Goal: Navigation & Orientation: Find specific page/section

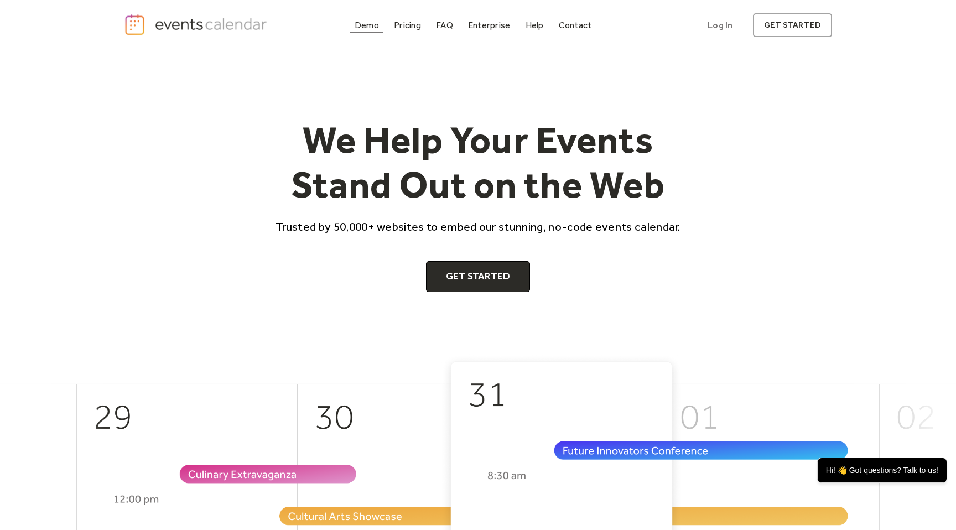
click at [369, 24] on div "Demo" at bounding box center [367, 25] width 24 height 6
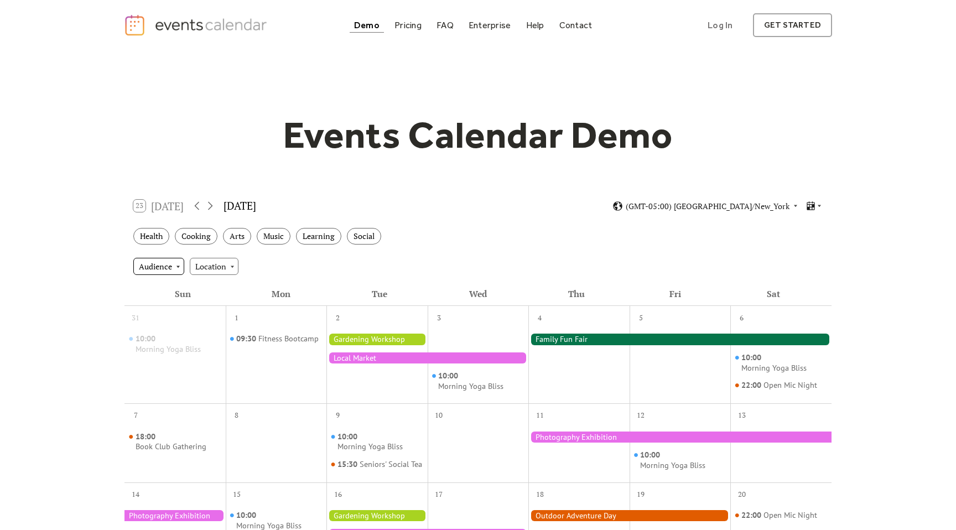
click at [168, 262] on div "Audience" at bounding box center [158, 266] width 51 height 17
click at [178, 209] on div "23 Today" at bounding box center [158, 206] width 50 height 12
click at [168, 207] on div "23 Today" at bounding box center [158, 206] width 50 height 12
click at [144, 206] on div "23 Today" at bounding box center [158, 206] width 50 height 12
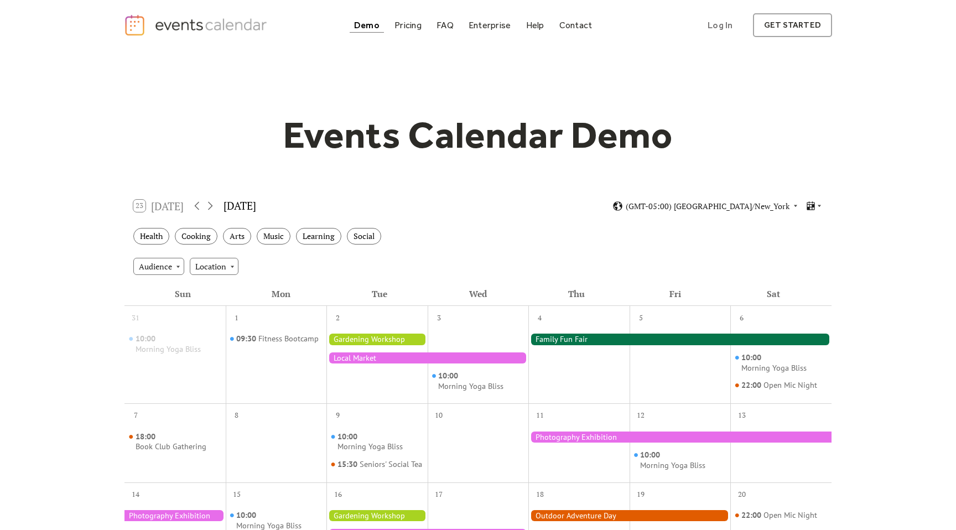
click at [144, 206] on div "23 Today" at bounding box center [158, 206] width 50 height 12
click at [216, 260] on div "Location" at bounding box center [214, 266] width 49 height 17
